Goal: Task Accomplishment & Management: Use online tool/utility

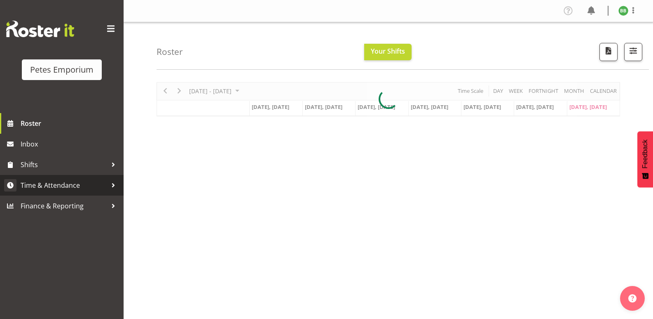
click at [78, 187] on span "Time & Attendance" at bounding box center [64, 185] width 87 height 12
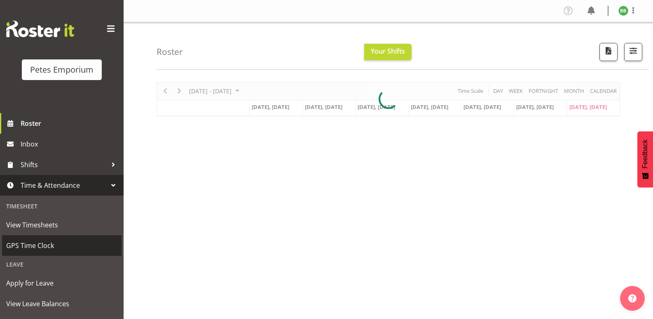
click at [59, 247] on span "GPS Time Clock" at bounding box center [61, 245] width 111 height 12
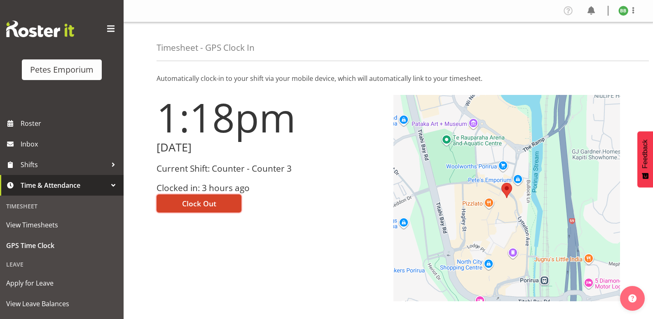
click at [212, 205] on span "Clock Out" at bounding box center [199, 203] width 34 height 11
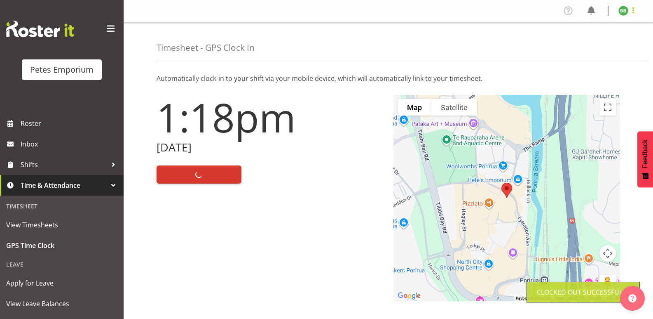
click at [629, 11] on span at bounding box center [633, 10] width 10 height 10
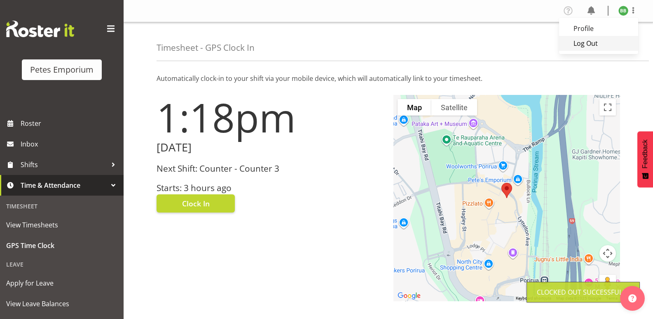
click at [588, 49] on link "Log Out" at bounding box center [598, 43] width 79 height 15
